Goal: Download file/media

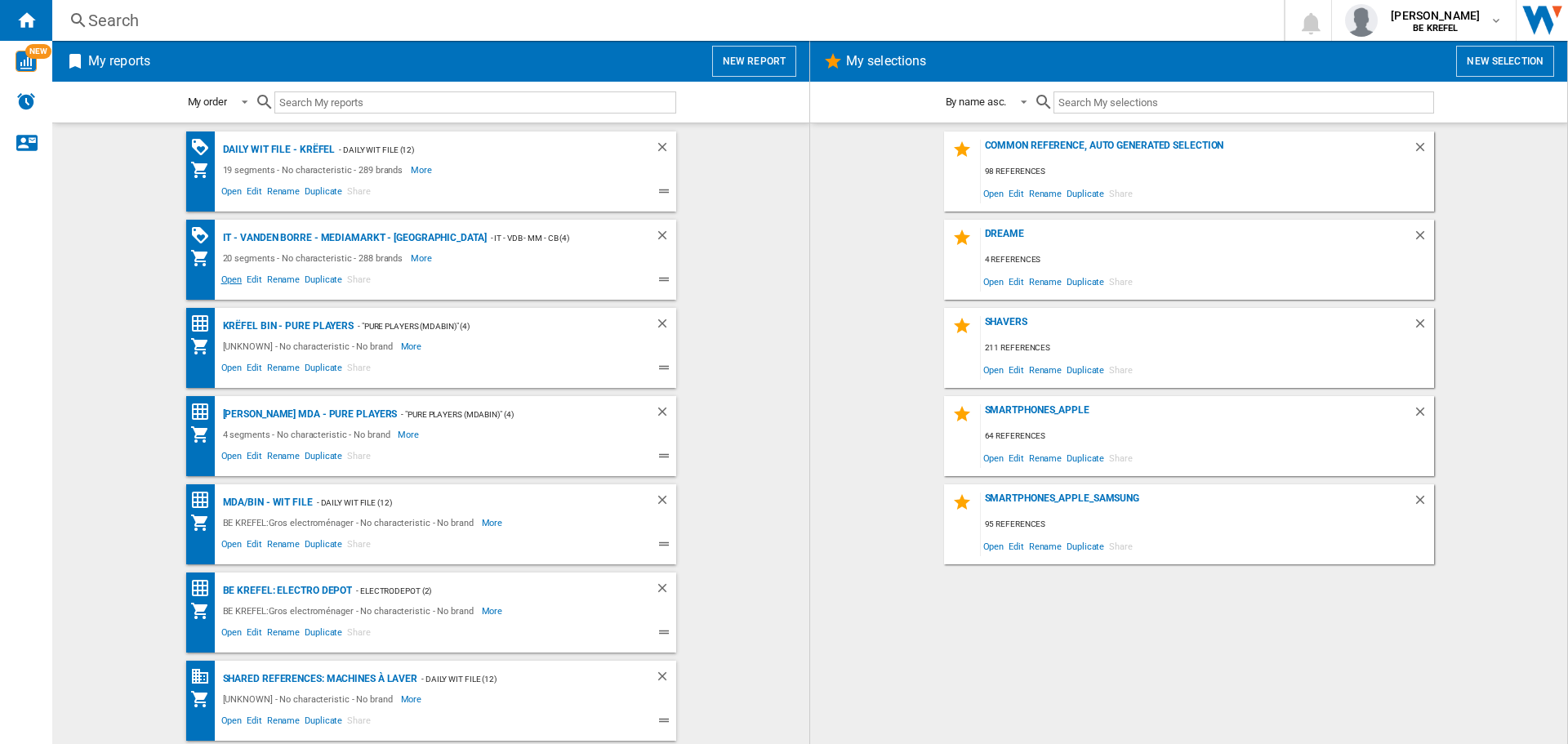
click at [229, 278] on span "Open" at bounding box center [231, 281] width 26 height 20
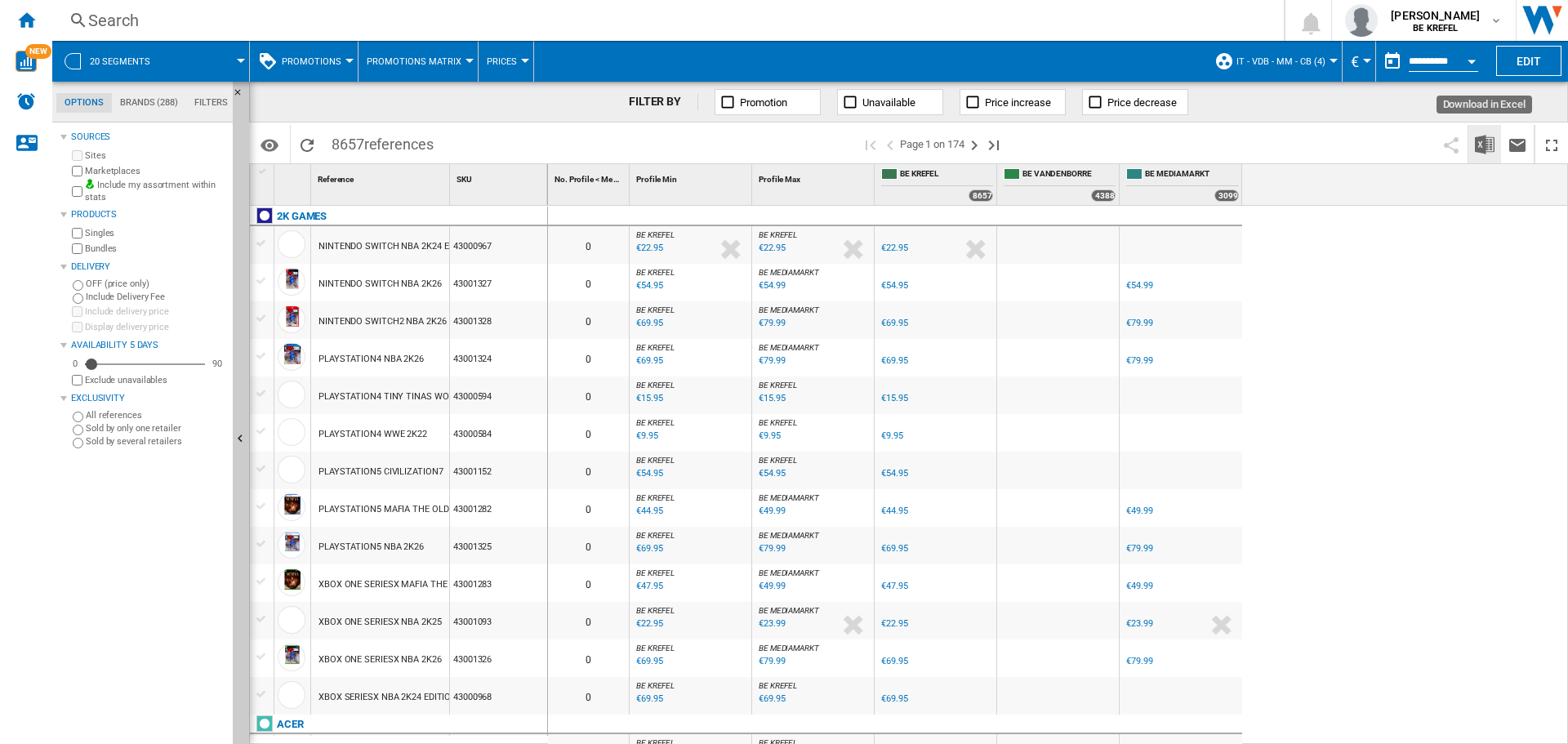
click at [1476, 139] on img "Download in Excel" at bounding box center [1484, 144] width 20 height 20
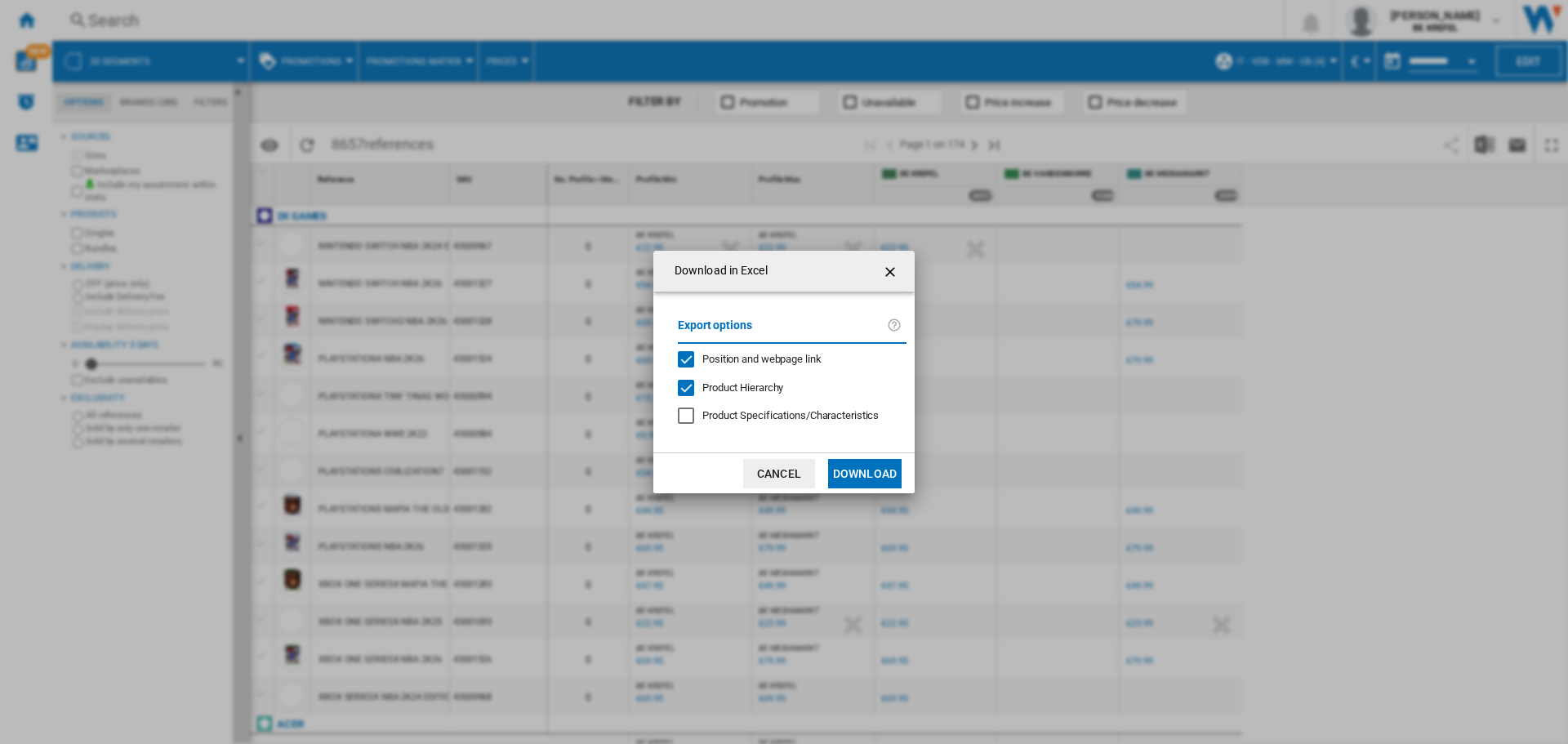
click at [885, 479] on button "Download" at bounding box center [865, 474] width 73 height 30
